Goal: Task Accomplishment & Management: Complete application form

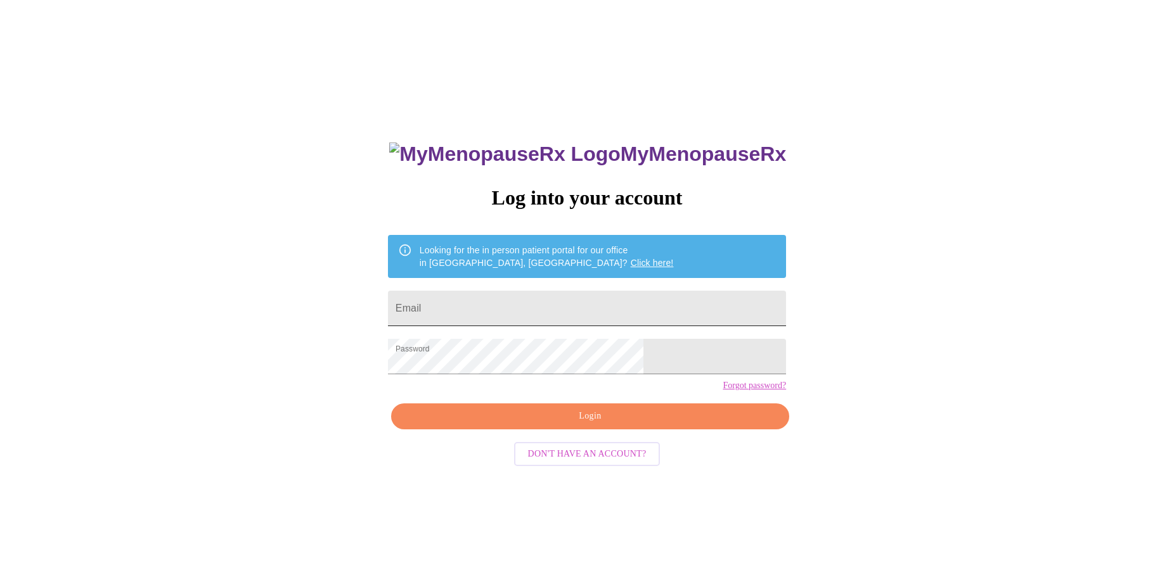
click at [553, 313] on input "Email" at bounding box center [587, 308] width 398 height 35
type input "[EMAIL_ADDRESS][DOMAIN_NAME]"
click at [613, 425] on span "Login" at bounding box center [590, 417] width 369 height 16
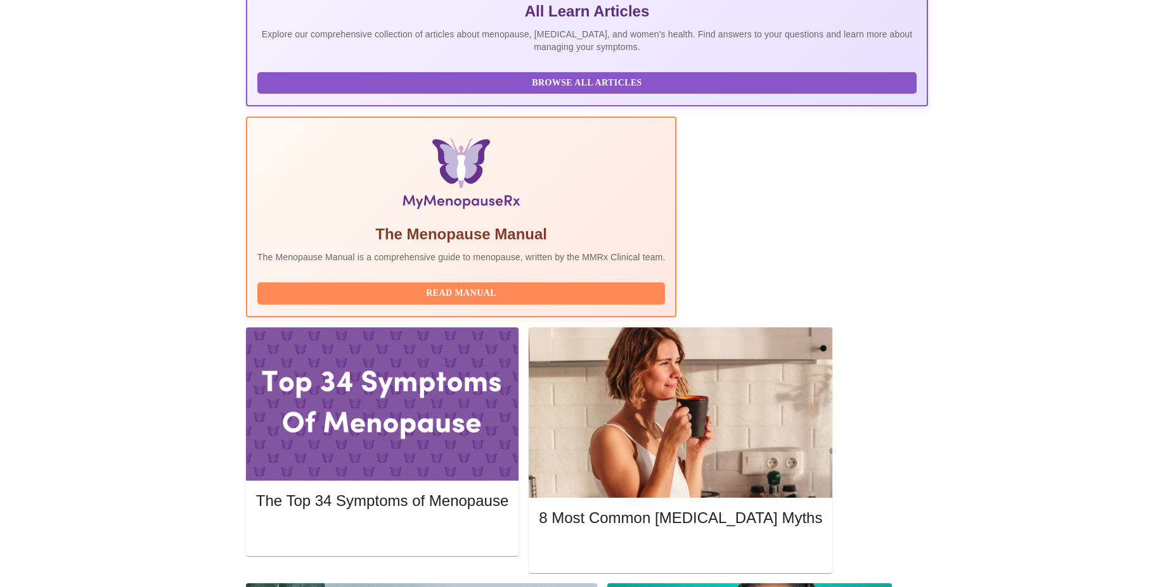
scroll to position [302, 0]
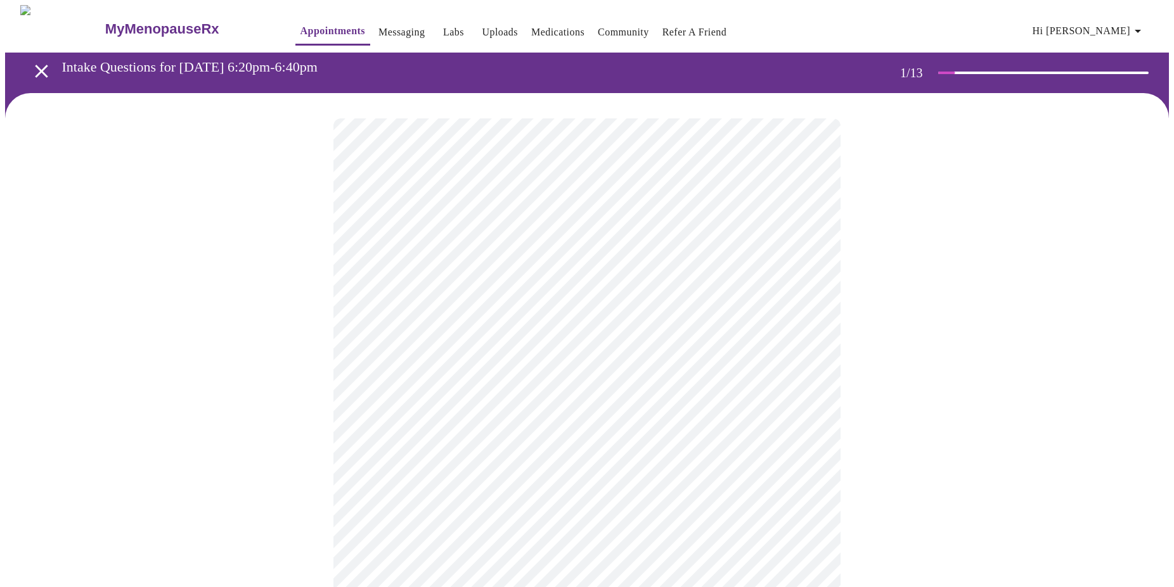
click at [705, 278] on body "MyMenopauseRx Appointments Messaging Labs Uploads Medications Community Refer a…" at bounding box center [586, 584] width 1163 height 1158
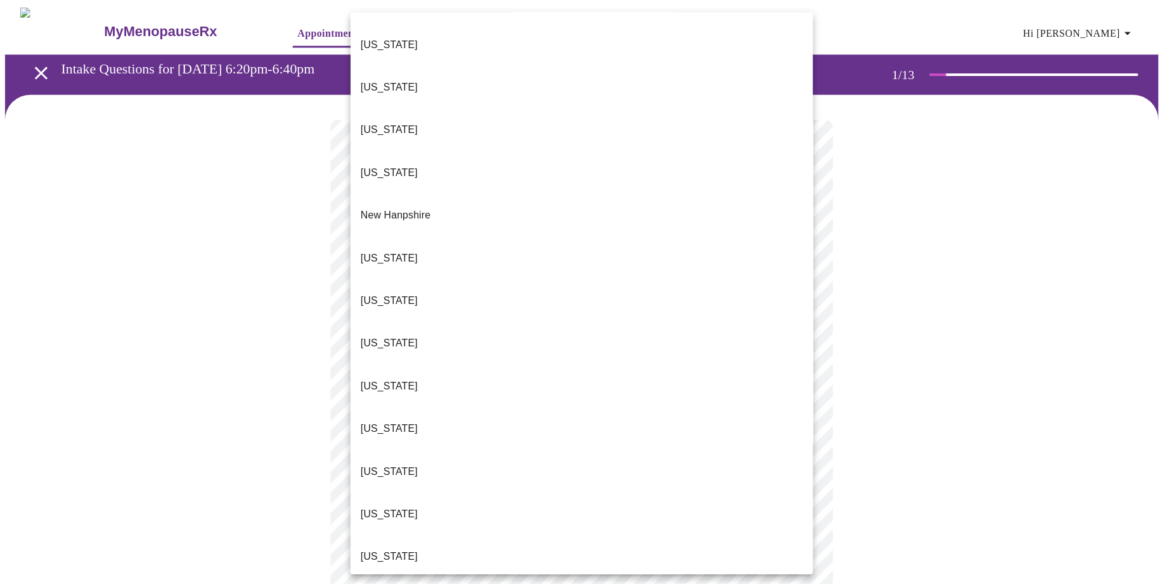
scroll to position [1091, 0]
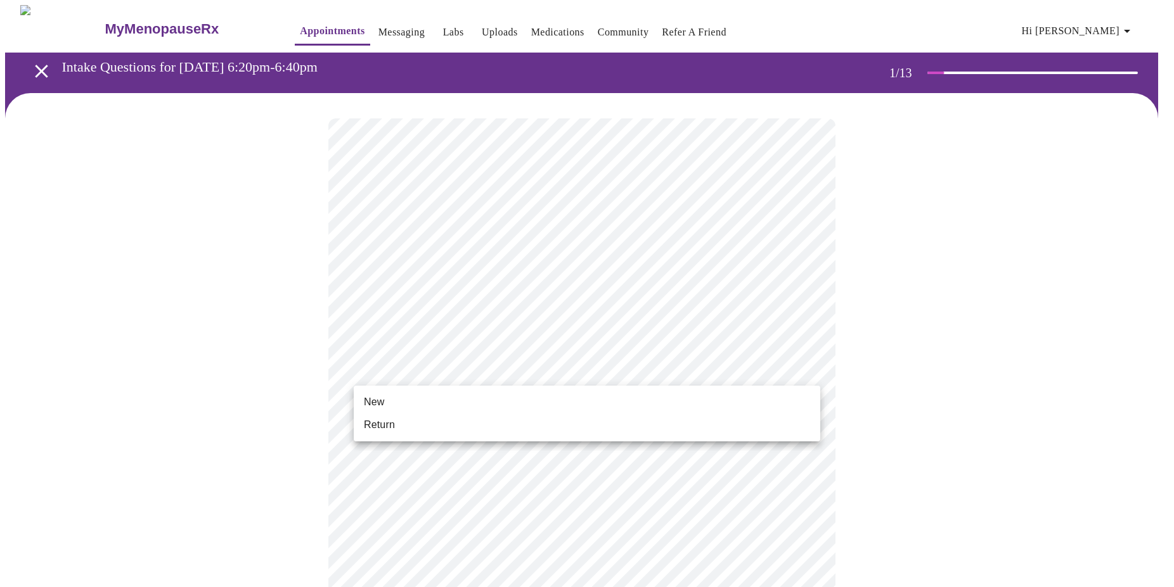
click at [523, 374] on body "MyMenopauseRx Appointments Messaging Labs Uploads Medications Community Refer a…" at bounding box center [586, 580] width 1163 height 1150
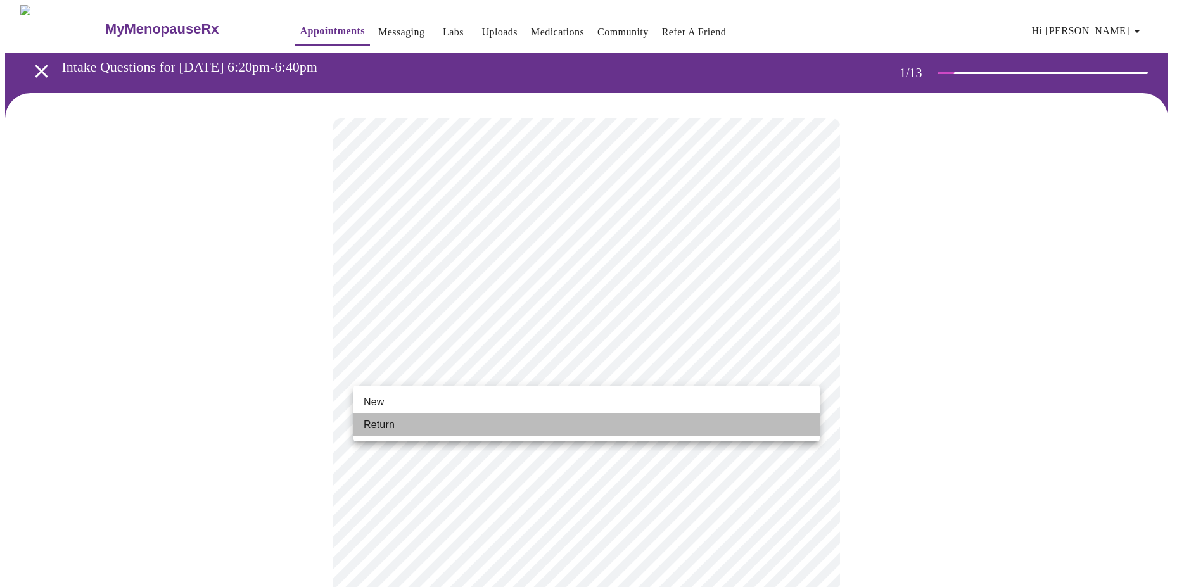
click at [454, 417] on li "Return" at bounding box center [587, 425] width 466 height 23
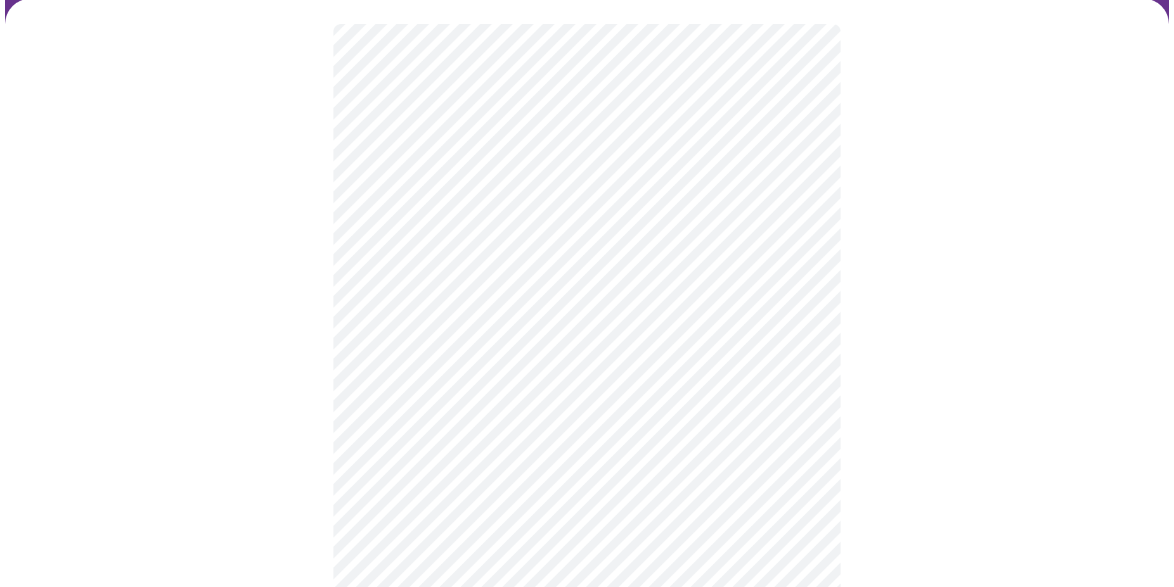
scroll to position [95, 0]
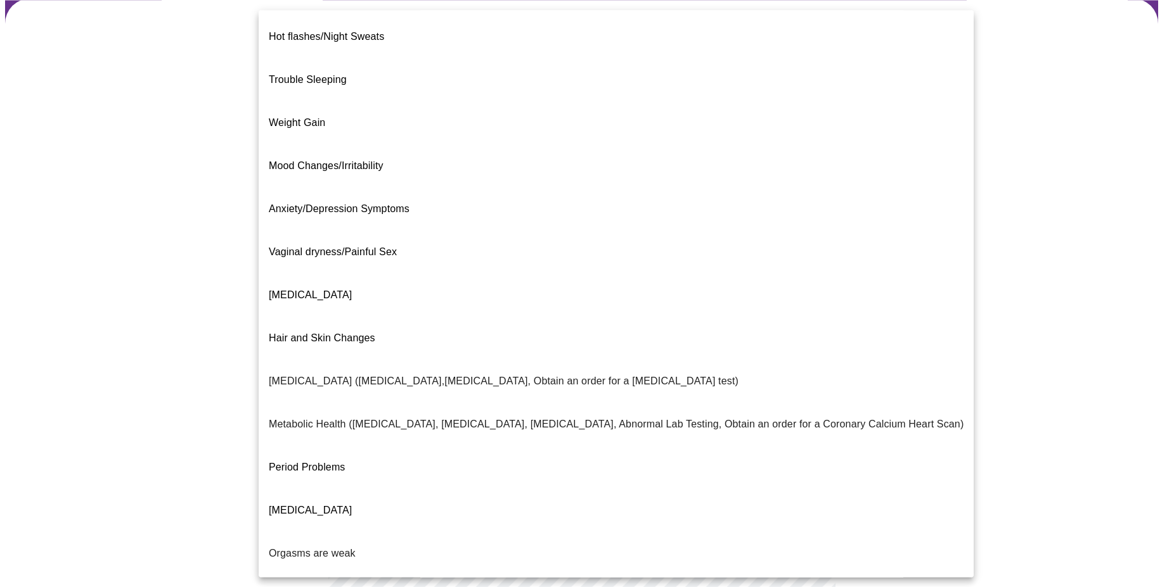
click at [799, 166] on body "MyMenopauseRx Appointments Messaging Labs Uploads Medications Community Refer a…" at bounding box center [586, 291] width 1163 height 762
click at [311, 74] on span "Trouble Sleeping" at bounding box center [308, 79] width 78 height 11
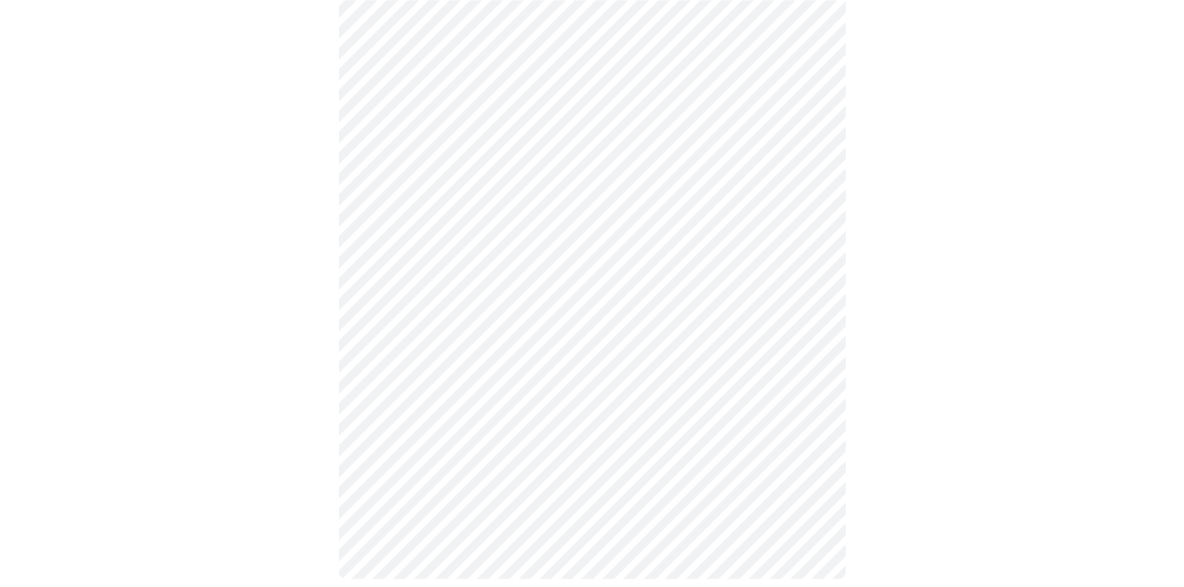
scroll to position [160, 0]
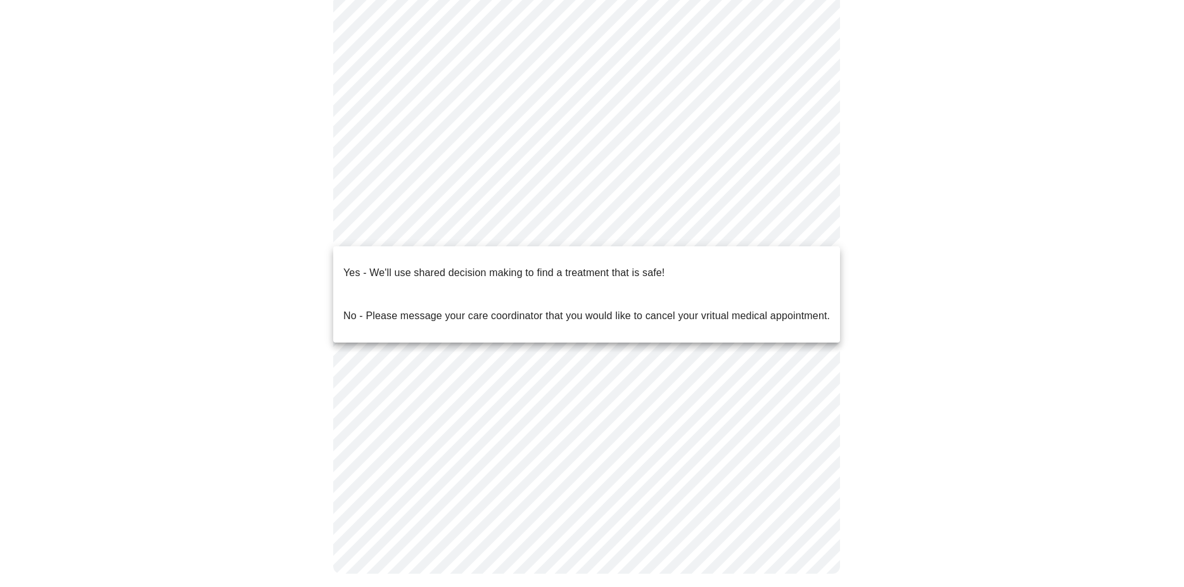
click at [418, 226] on body "MyMenopauseRx Appointments Messaging Labs Uploads Medications Community Refer a…" at bounding box center [592, 222] width 1174 height 754
click at [394, 266] on p "Yes - We'll use shared decision making to find a treatment that is safe!" at bounding box center [503, 273] width 321 height 15
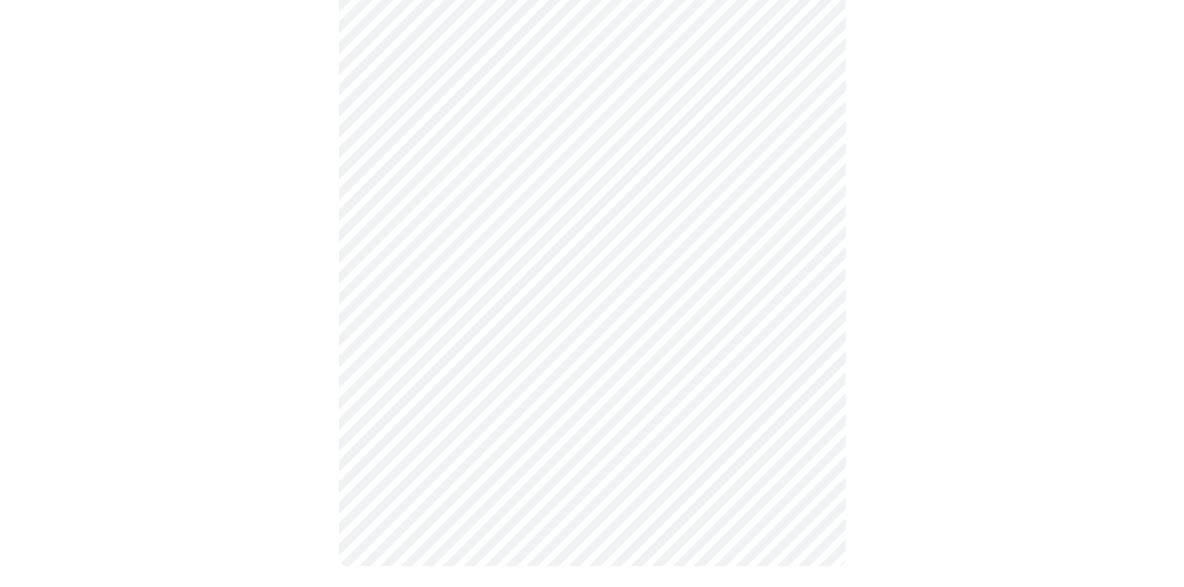
scroll to position [159, 0]
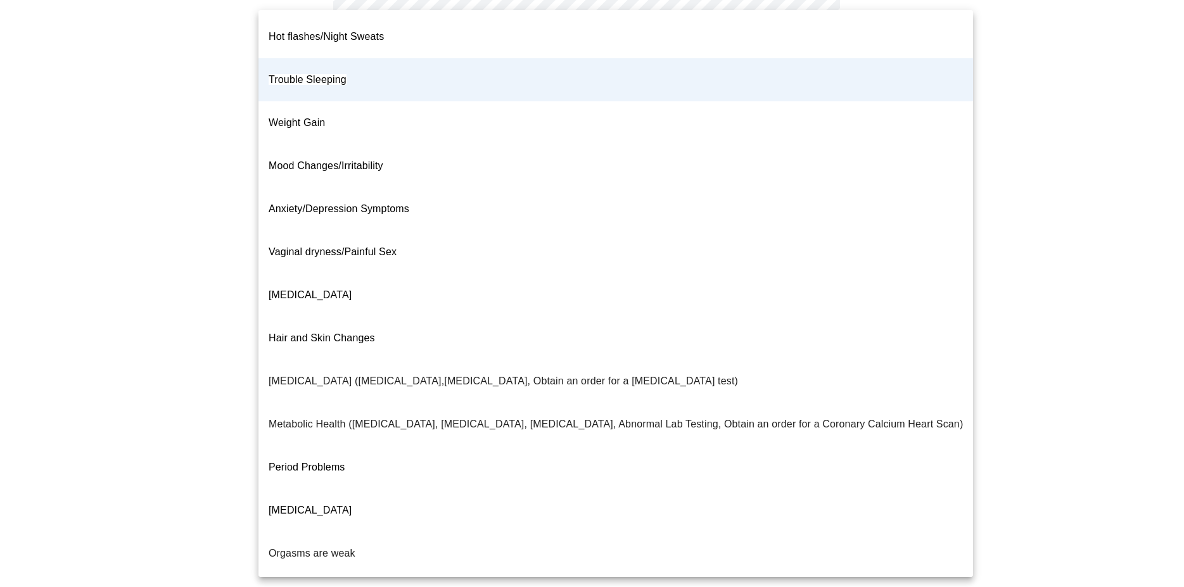
click at [596, 108] on body "MyMenopauseRx Appointments Messaging Labs Uploads Medications Community Refer a…" at bounding box center [592, 219] width 1174 height 746
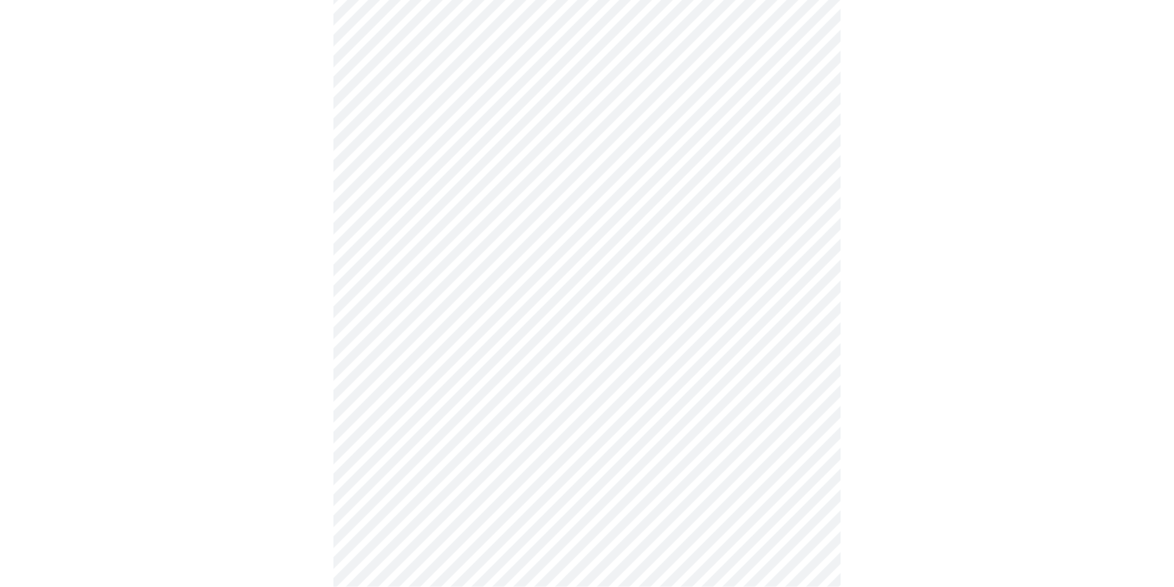
scroll to position [233, 0]
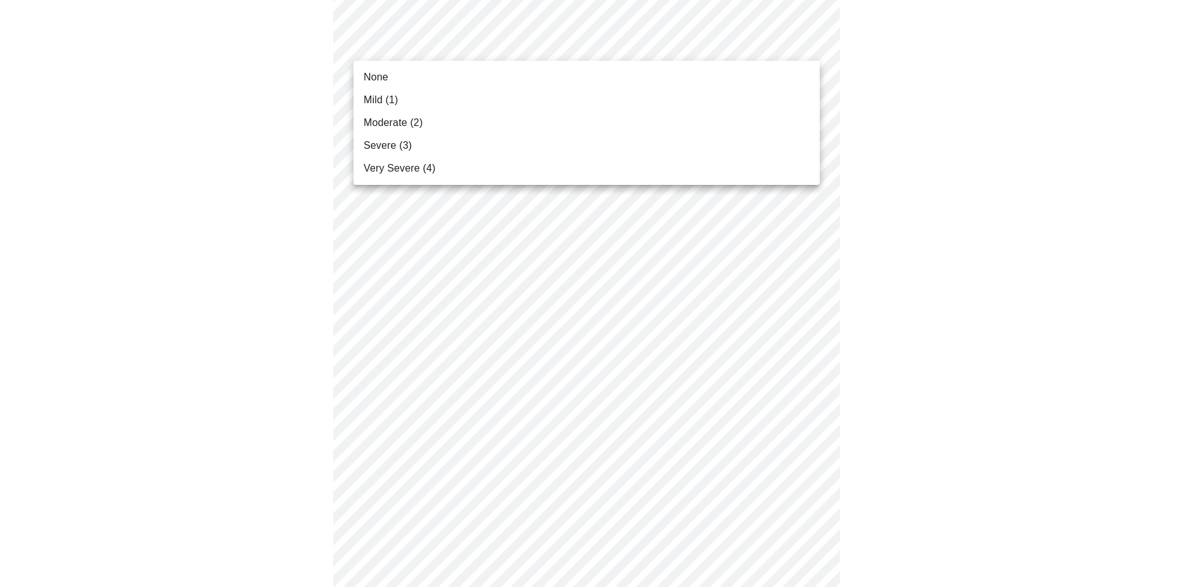
click at [371, 102] on span "Mild (1)" at bounding box center [381, 100] width 35 height 15
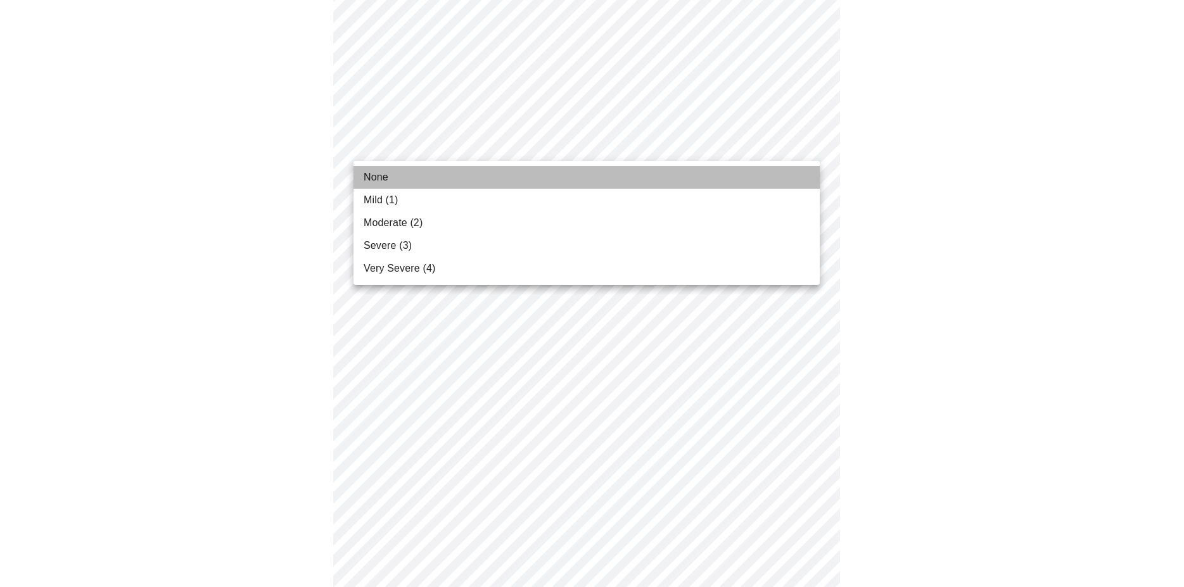
click at [376, 179] on span "None" at bounding box center [376, 177] width 25 height 15
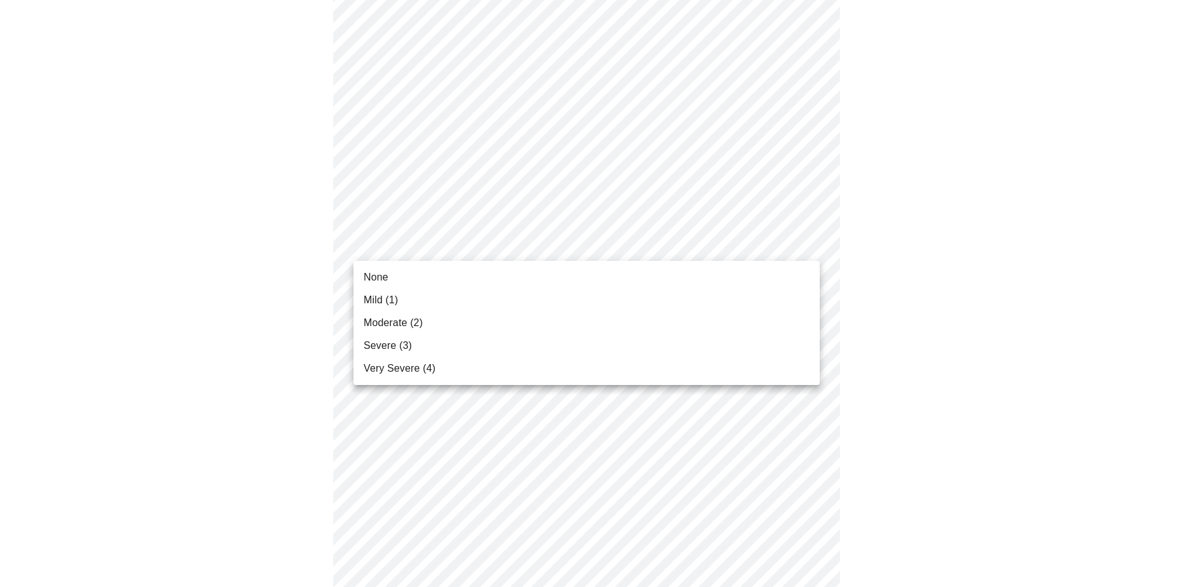
click at [468, 238] on body "MyMenopauseRx Appointments Messaging Labs Uploads Medications Community Refer a…" at bounding box center [592, 598] width 1174 height 1650
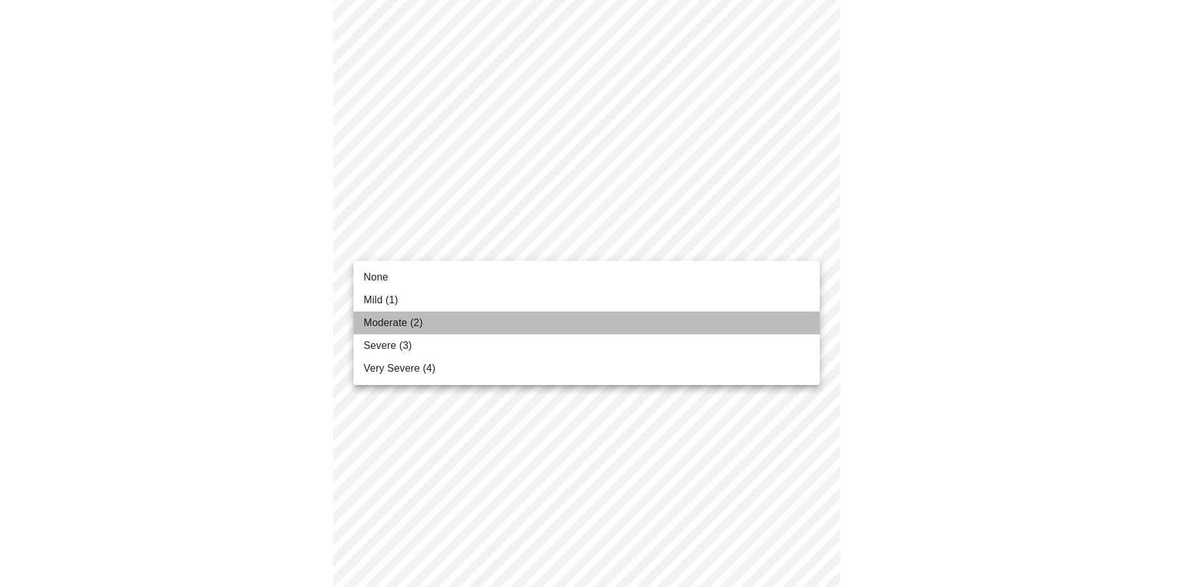
click at [388, 319] on span "Moderate (2)" at bounding box center [393, 323] width 59 height 15
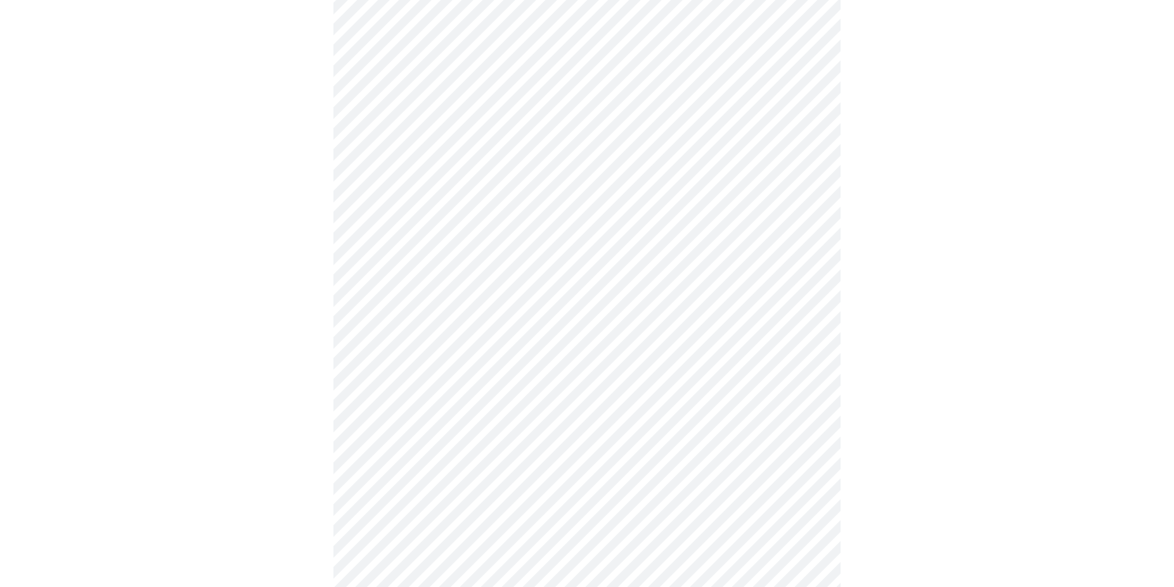
scroll to position [457, 0]
click at [466, 119] on body "MyMenopauseRx Appointments Messaging Labs Uploads Medications Community Refer a…" at bounding box center [586, 364] width 1163 height 1632
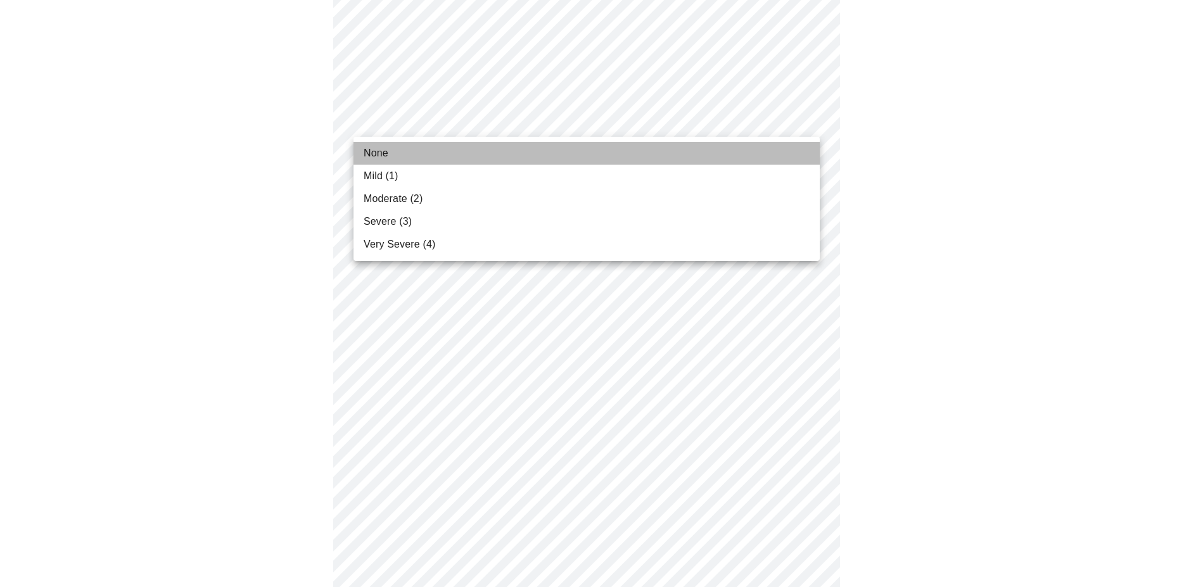
click at [380, 148] on span "None" at bounding box center [376, 153] width 25 height 15
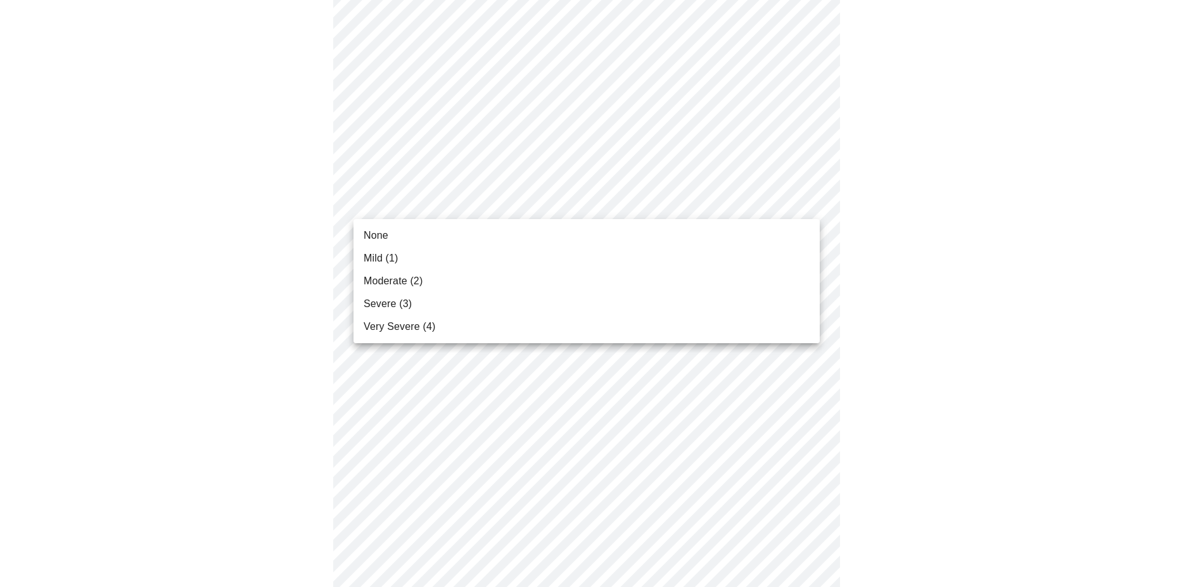
click at [395, 206] on body "MyMenopauseRx Appointments Messaging Labs Uploads Medications Community Refer a…" at bounding box center [592, 355] width 1174 height 1615
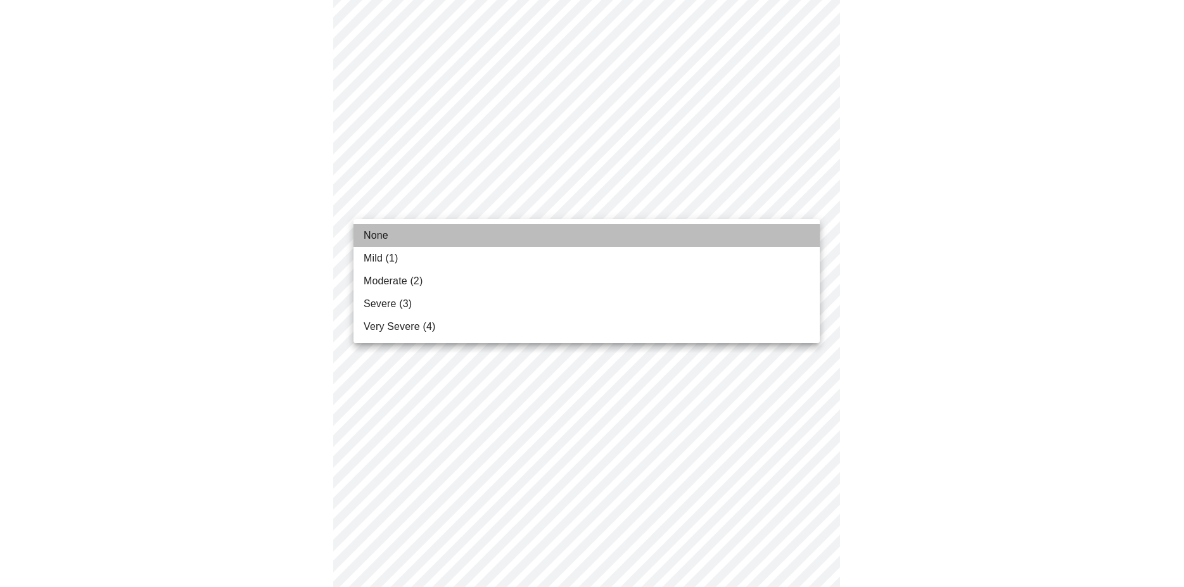
click at [375, 240] on span "None" at bounding box center [376, 235] width 25 height 15
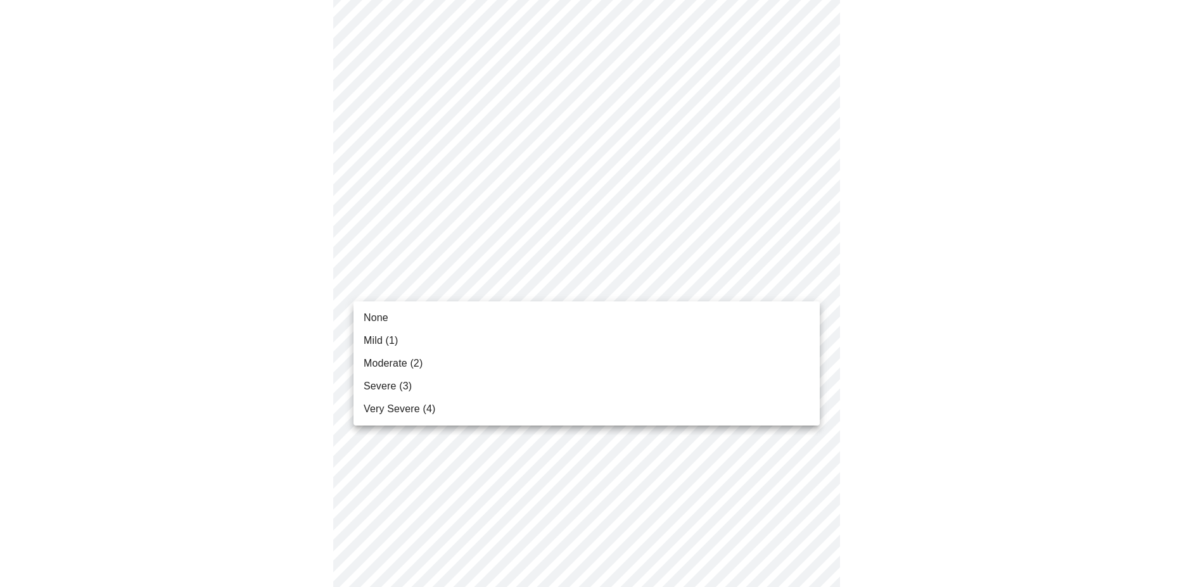
click at [388, 281] on body "MyMenopauseRx Appointments Messaging Labs Uploads Medications Community Refer a…" at bounding box center [592, 346] width 1174 height 1597
click at [382, 345] on span "Mild (1)" at bounding box center [381, 340] width 35 height 15
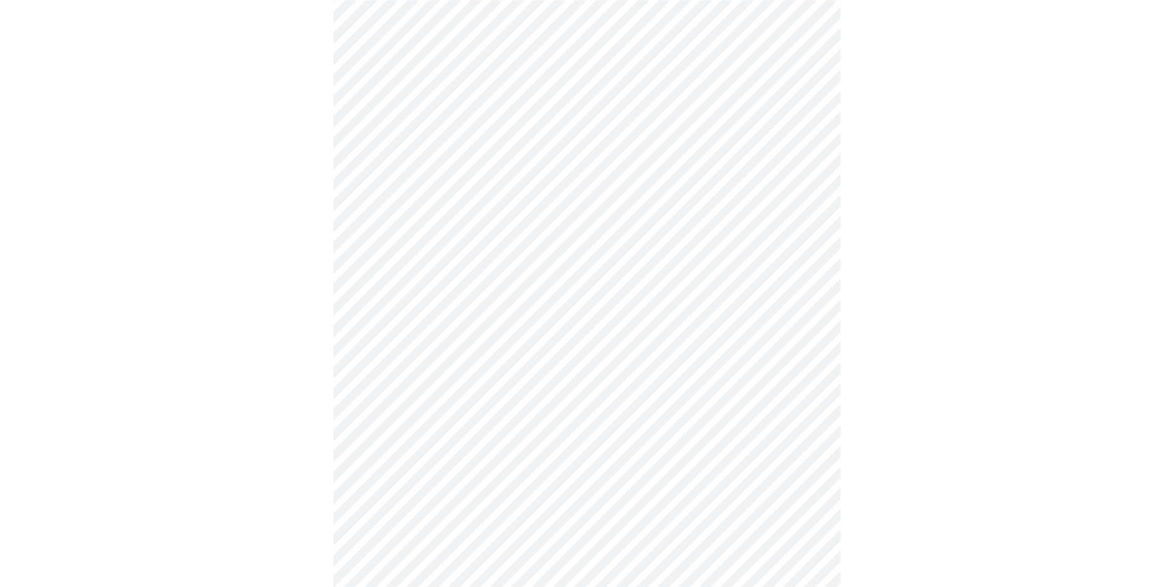
scroll to position [759, 0]
click at [435, 86] on body "MyMenopauseRx Appointments Messaging Labs Uploads Medications Community Refer a…" at bounding box center [586, 36] width 1163 height 1579
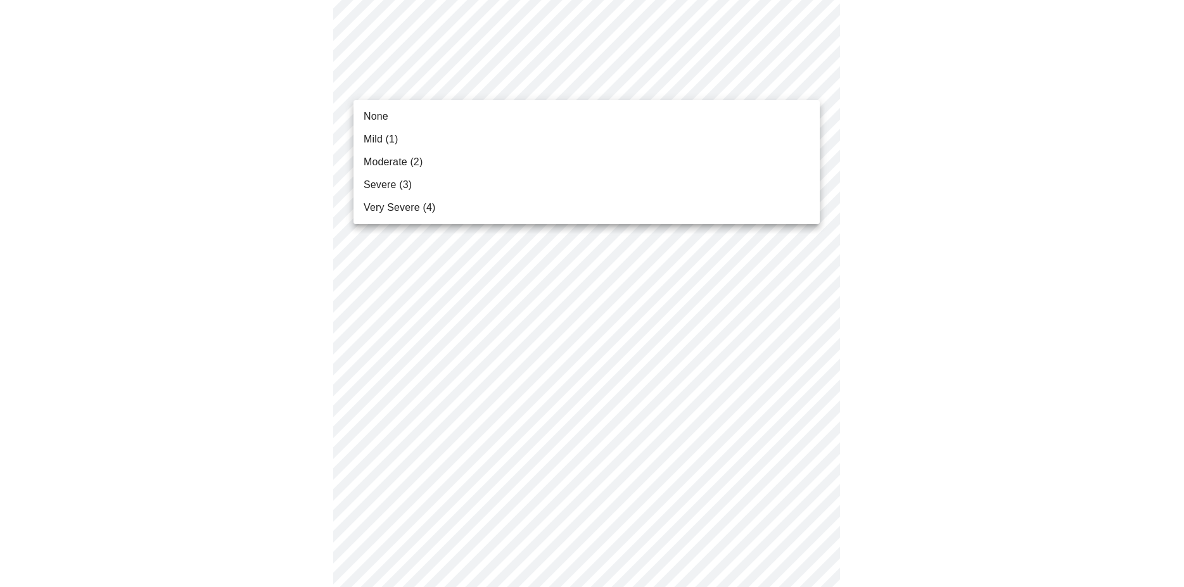
click at [393, 139] on span "Mild (1)" at bounding box center [381, 139] width 35 height 15
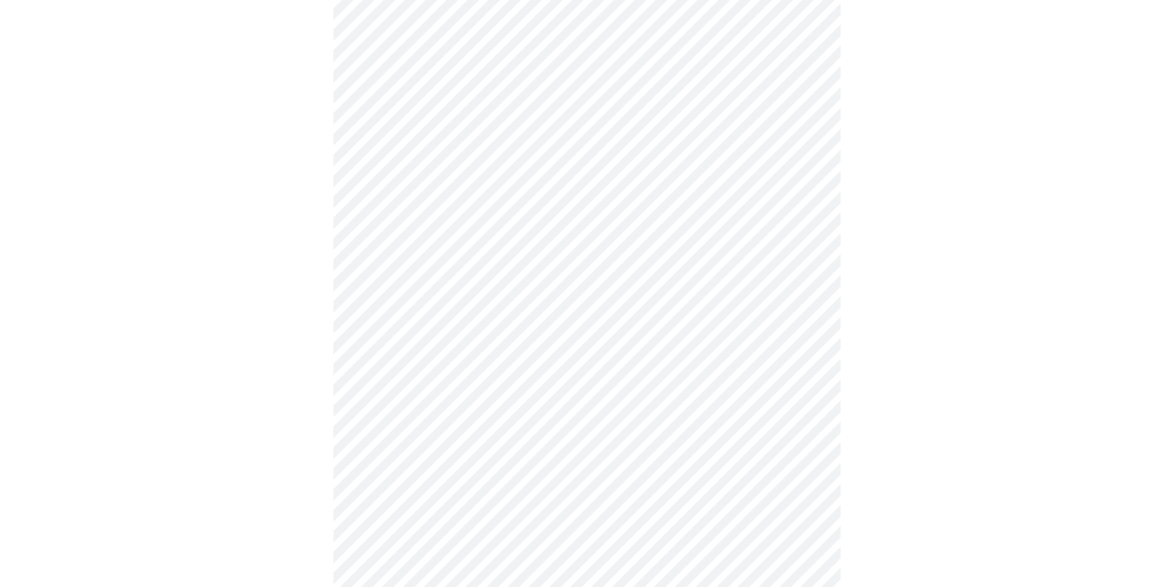
click at [412, 190] on body "MyMenopauseRx Appointments Messaging Labs Uploads Medications Community Refer a…" at bounding box center [586, 27] width 1163 height 1561
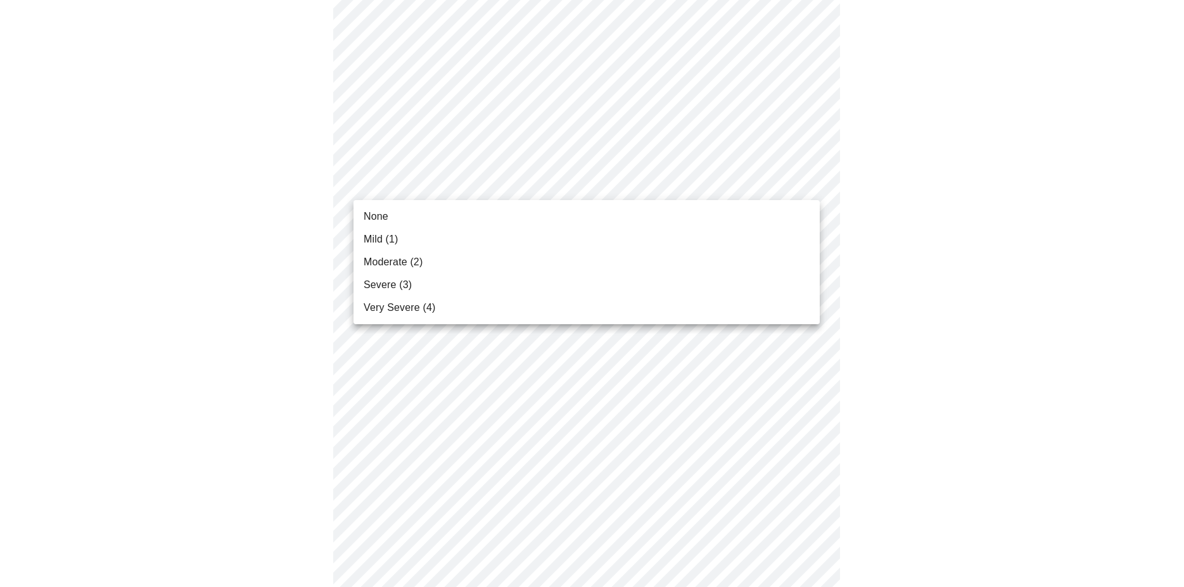
click at [380, 216] on span "None" at bounding box center [376, 216] width 25 height 15
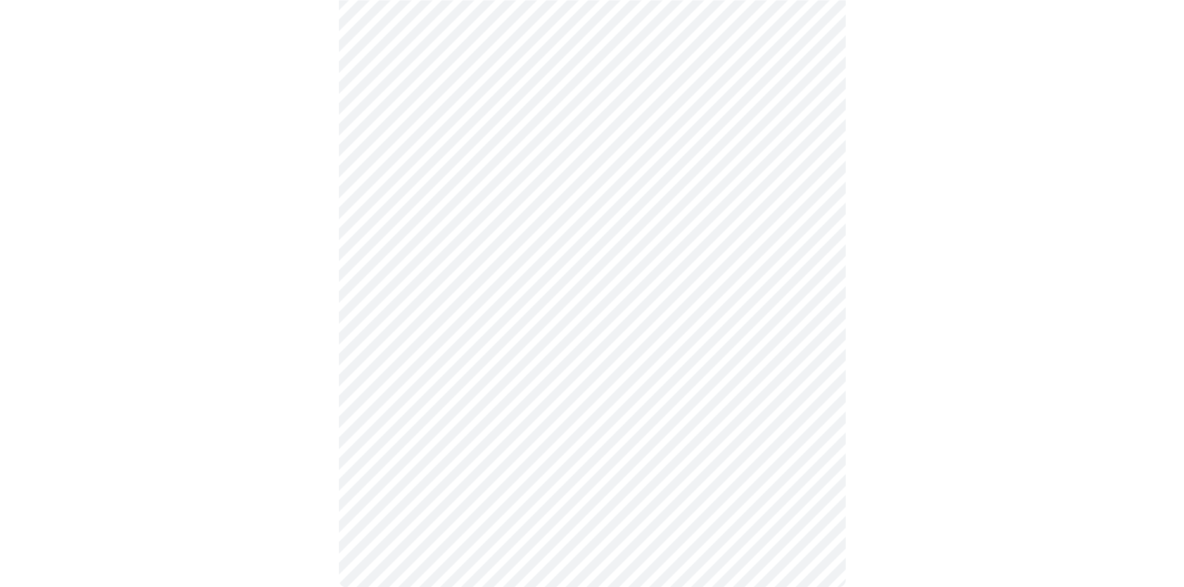
scroll to position [940, 0]
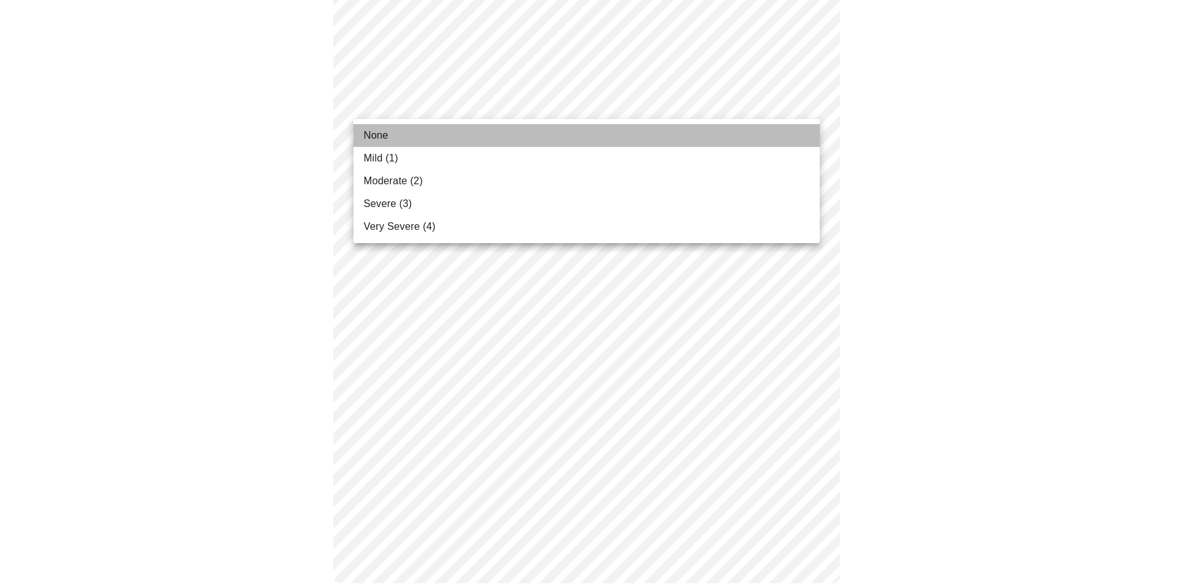
click at [385, 138] on span "None" at bounding box center [376, 135] width 25 height 15
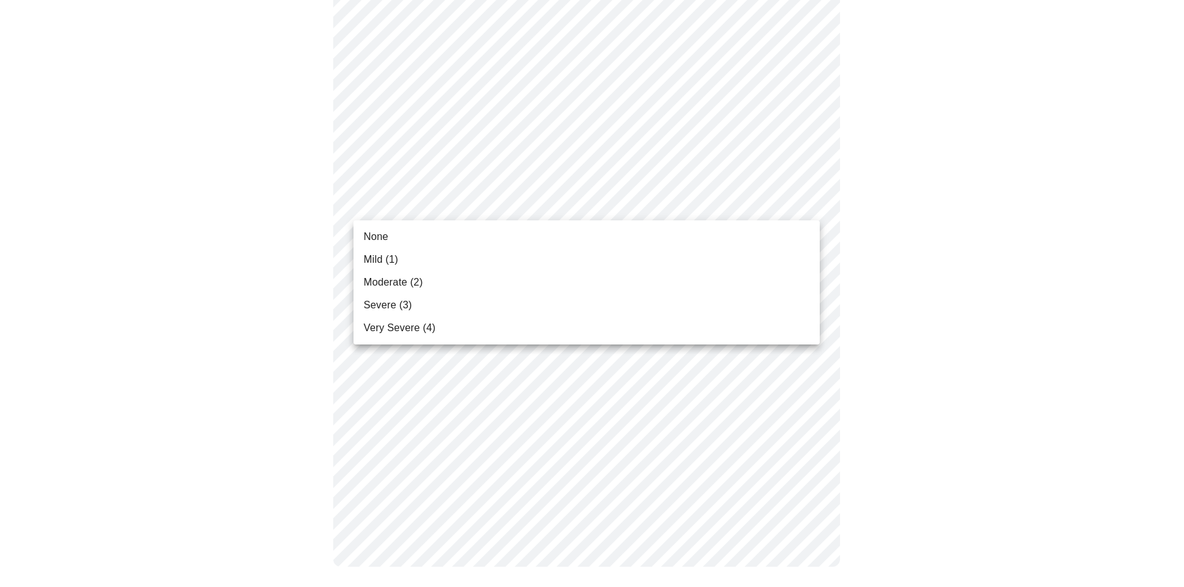
click at [380, 236] on span "None" at bounding box center [376, 236] width 25 height 15
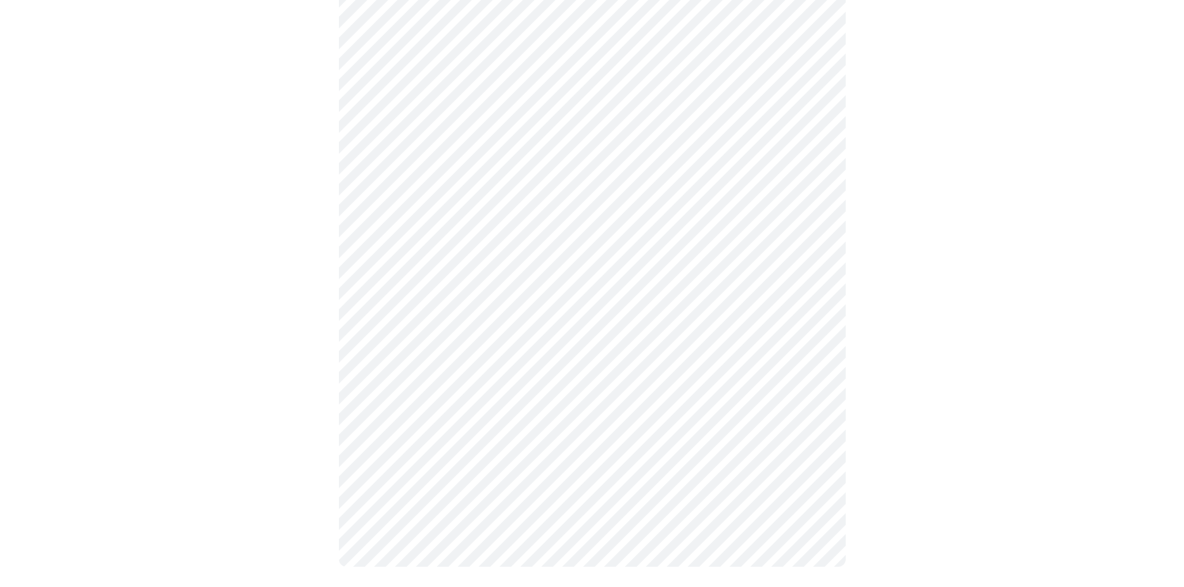
scroll to position [921, 0]
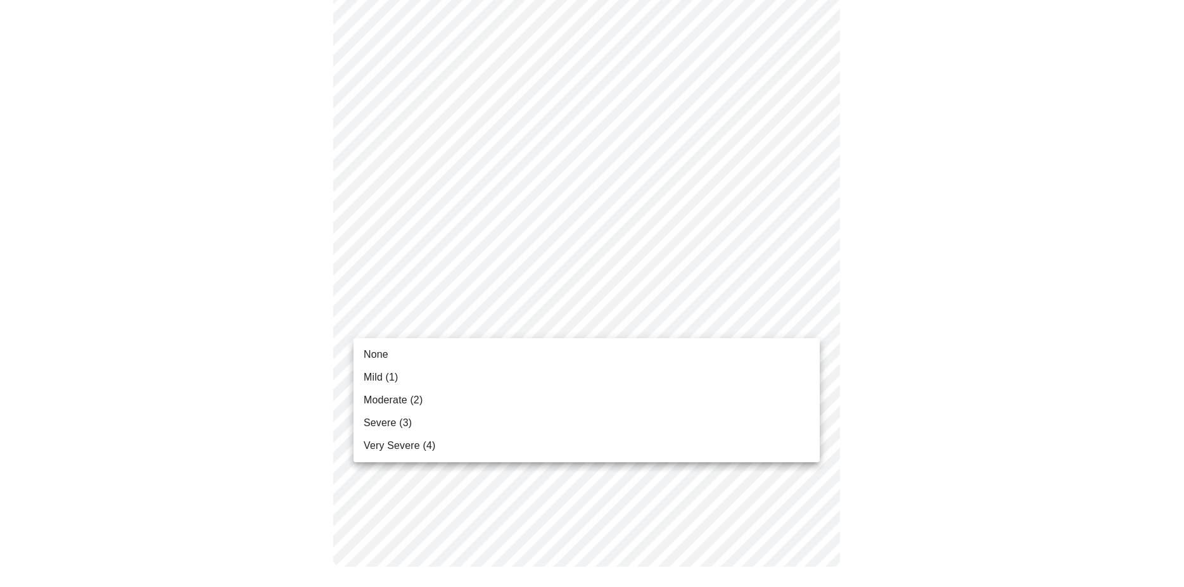
click at [386, 354] on span "None" at bounding box center [376, 354] width 25 height 15
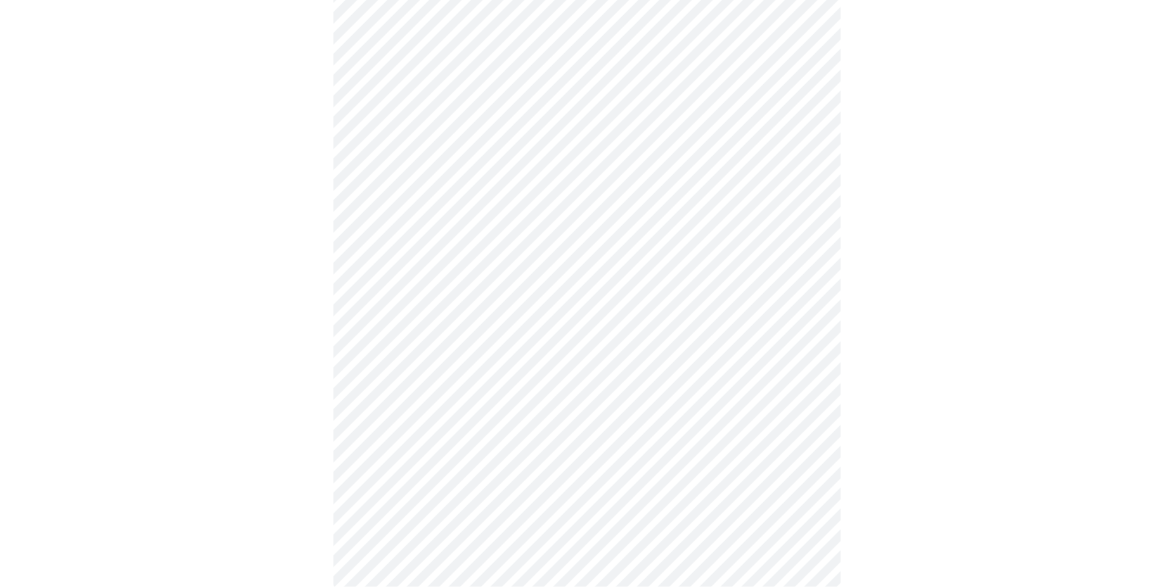
scroll to position [591, 0]
click at [390, 131] on body "MyMenopauseRx Appointments Messaging Labs Uploads Medications Community Refer a…" at bounding box center [586, 14] width 1163 height 1200
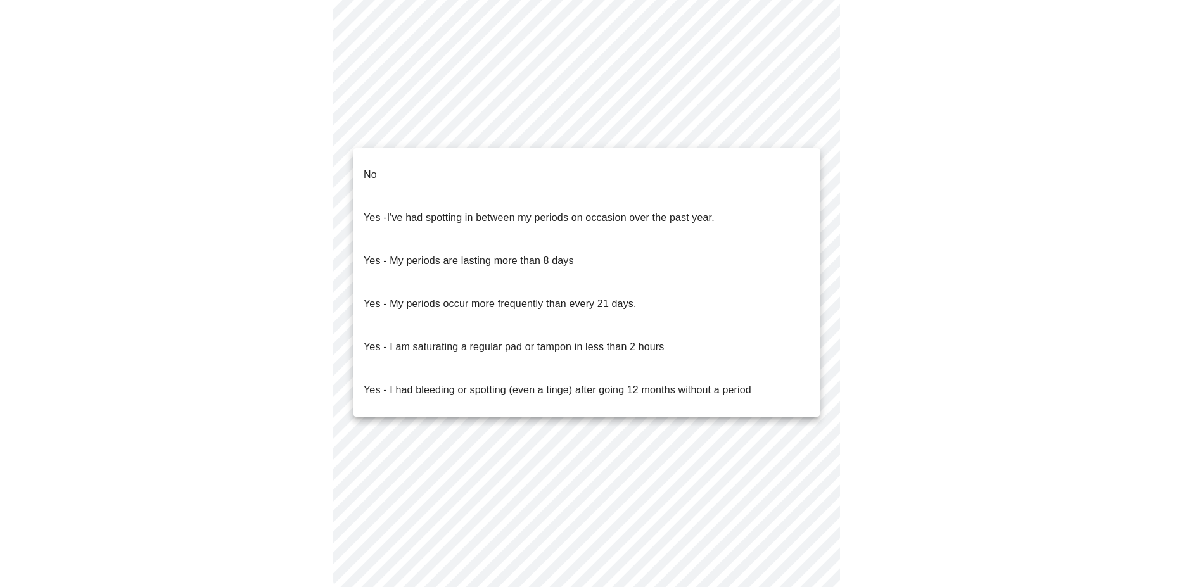
click at [387, 210] on p "Yes - I've had spotting in between my periods on occasion over the past year." at bounding box center [539, 217] width 351 height 15
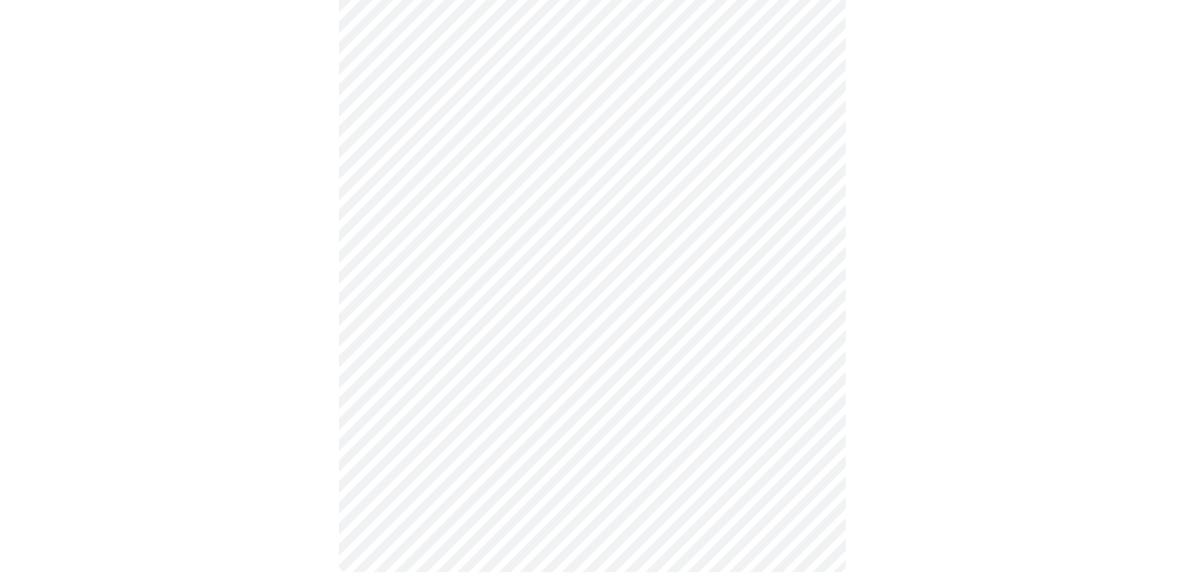
scroll to position [605, 0]
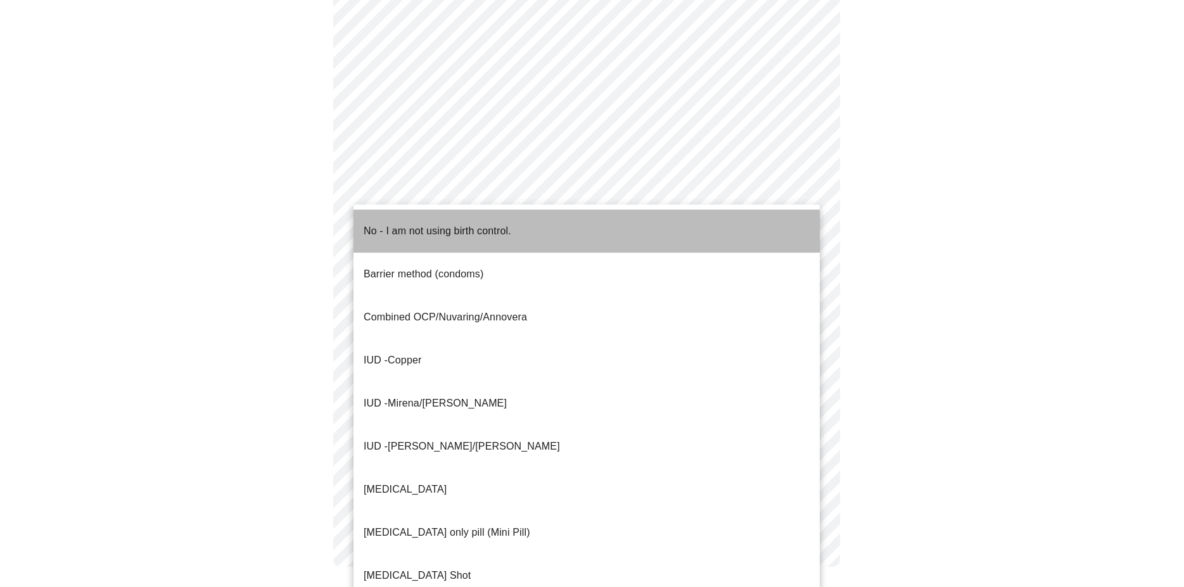
click at [385, 224] on p "No - I am not using birth control." at bounding box center [438, 231] width 148 height 15
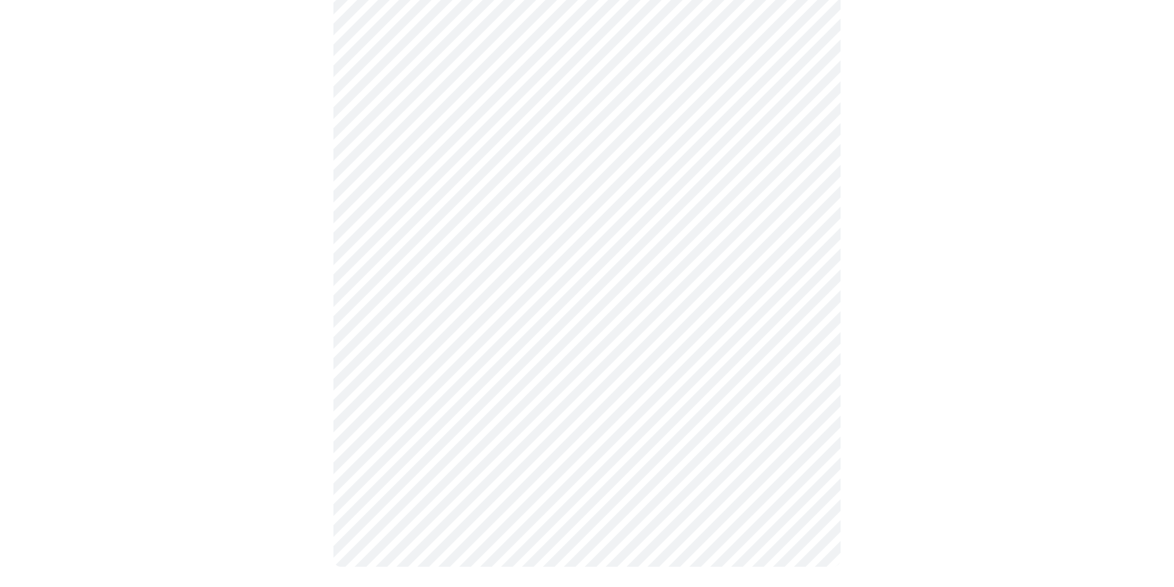
click at [400, 415] on body "MyMenopauseRx Appointments Messaging Labs Uploads Medications Community Refer a…" at bounding box center [586, 0] width 1163 height 1184
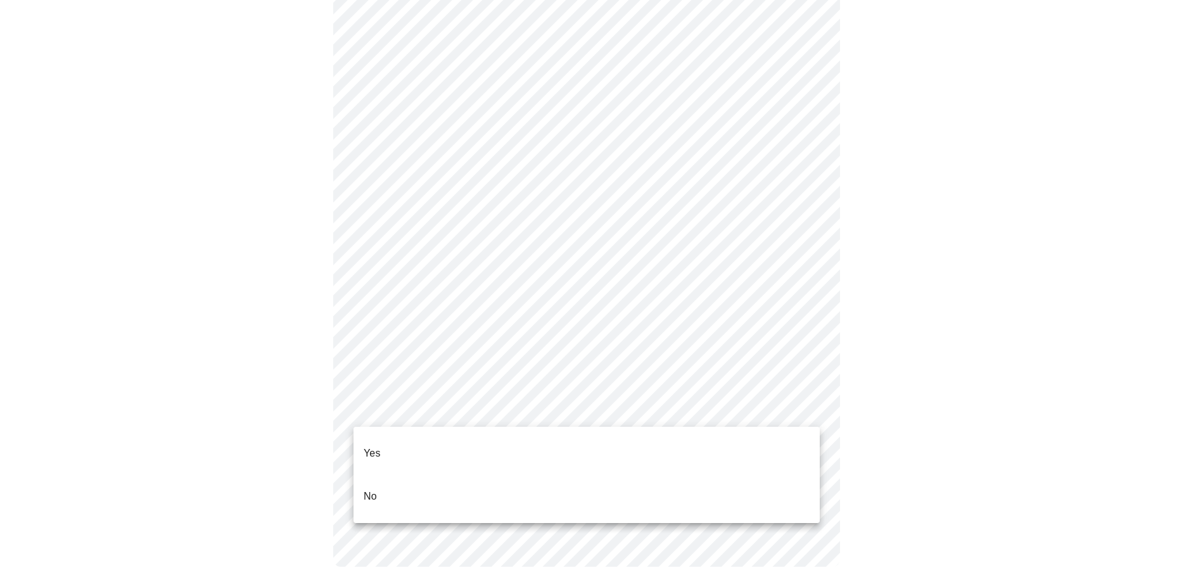
click at [385, 475] on li "No" at bounding box center [587, 496] width 466 height 43
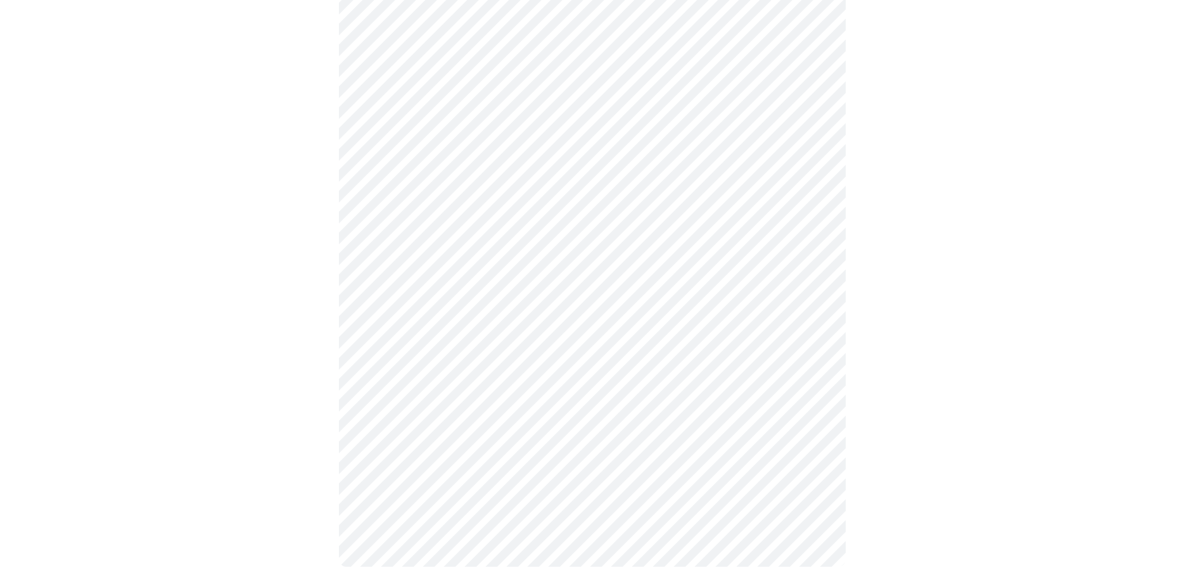
scroll to position [589, 0]
click at [377, 321] on body "MyMenopauseRx Appointments Messaging Labs Uploads Medications Community Refer a…" at bounding box center [586, 4] width 1163 height 1177
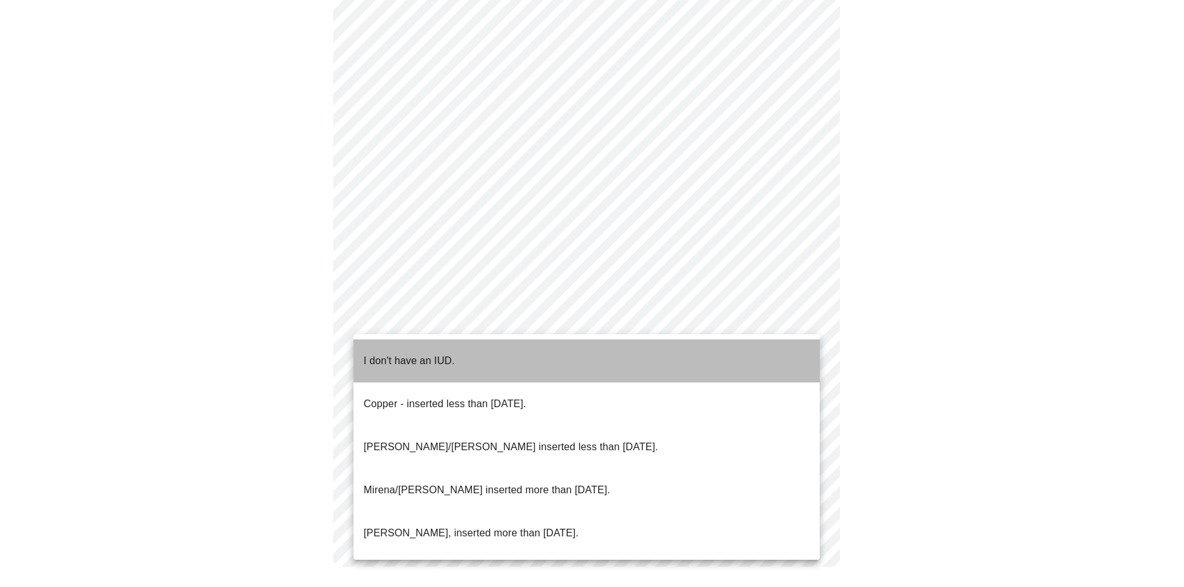
click at [381, 354] on p "I don't have an IUD." at bounding box center [409, 361] width 91 height 15
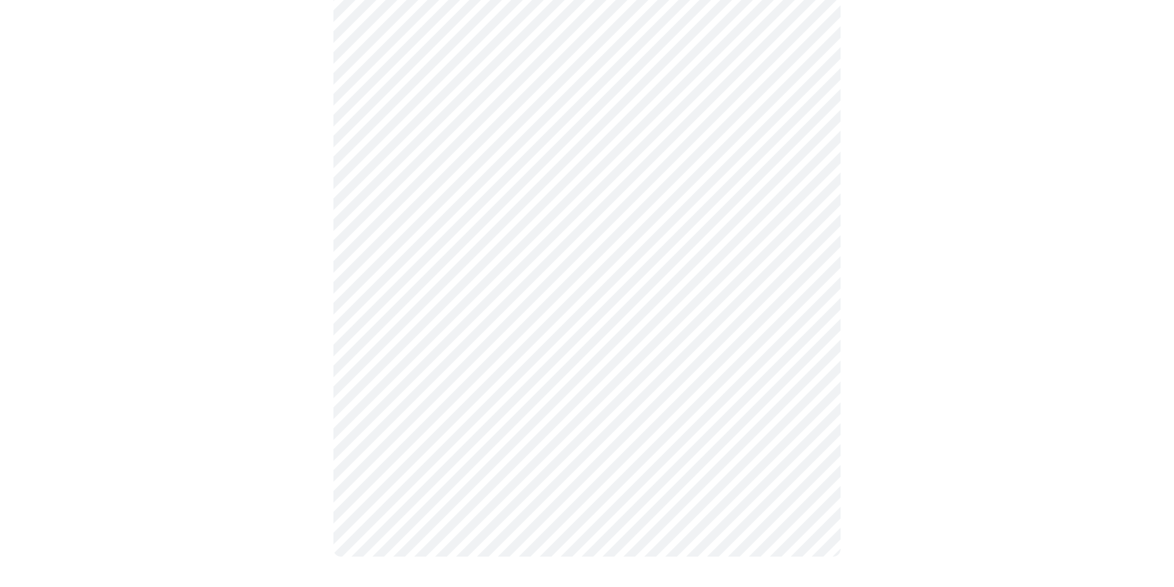
scroll to position [0, 0]
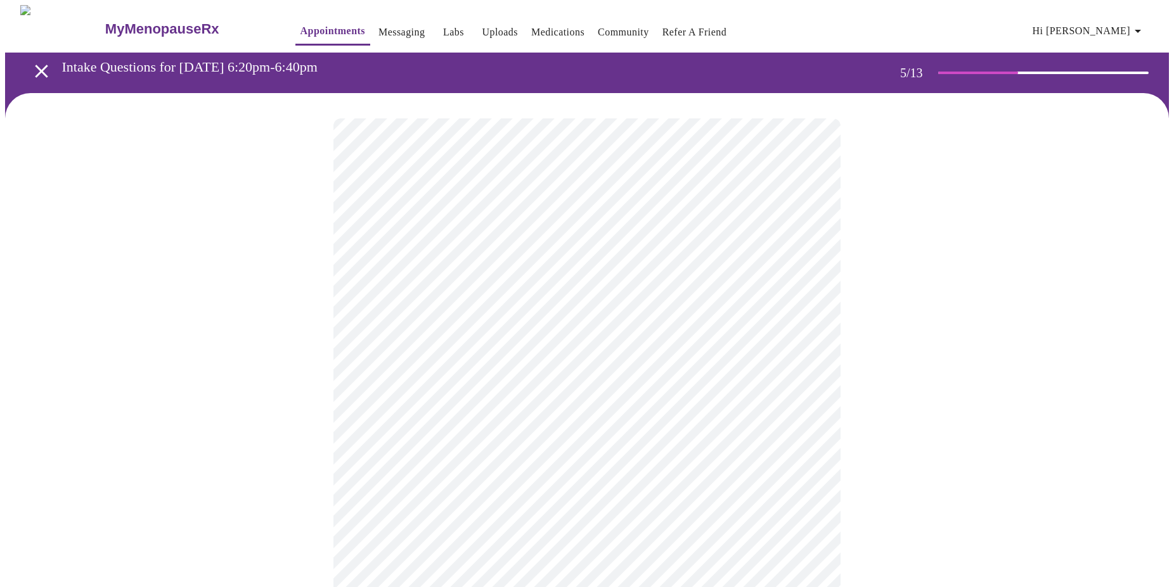
click at [902, 449] on div at bounding box center [586, 517] width 1163 height 848
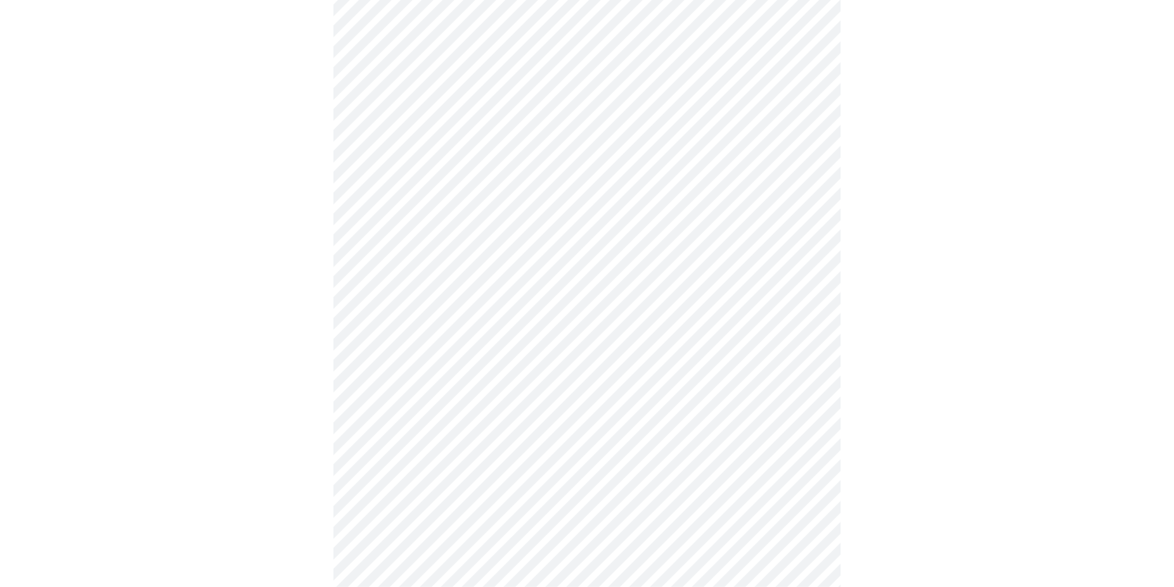
scroll to position [194, 0]
click at [810, 243] on body "MyMenopauseRx Appointments Messaging Labs Uploads Medications Community Refer a…" at bounding box center [586, 279] width 1163 height 937
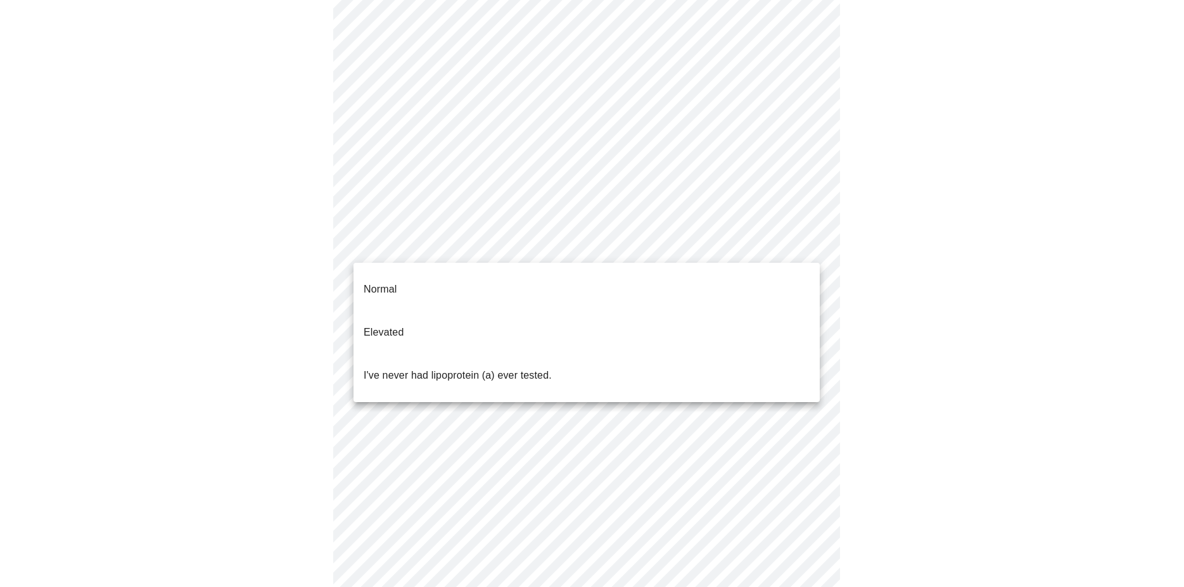
click at [566, 354] on li "I've never had lipoprotein (a) ever tested." at bounding box center [587, 375] width 466 height 43
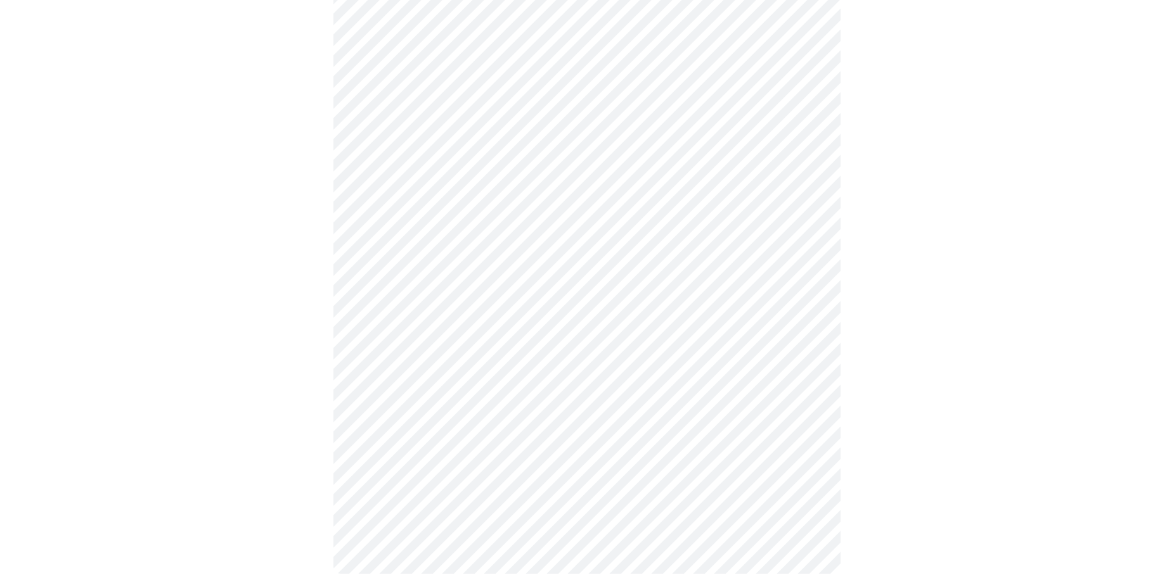
scroll to position [340, 0]
